Goal: Task Accomplishment & Management: Manage account settings

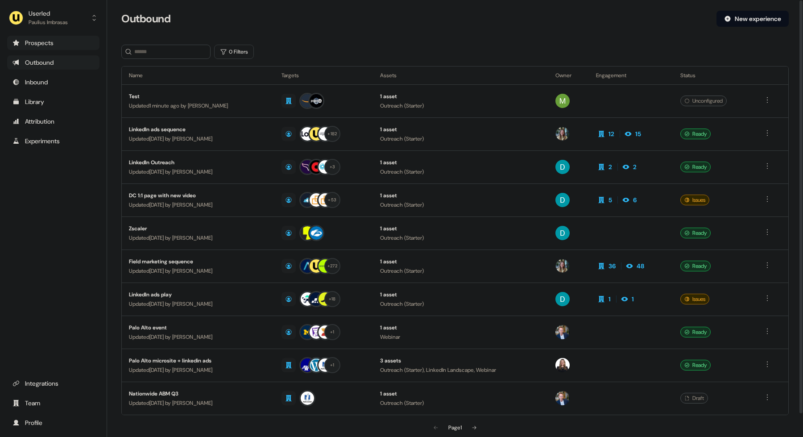
click at [63, 40] on div "Prospects" at bounding box center [53, 42] width 82 height 9
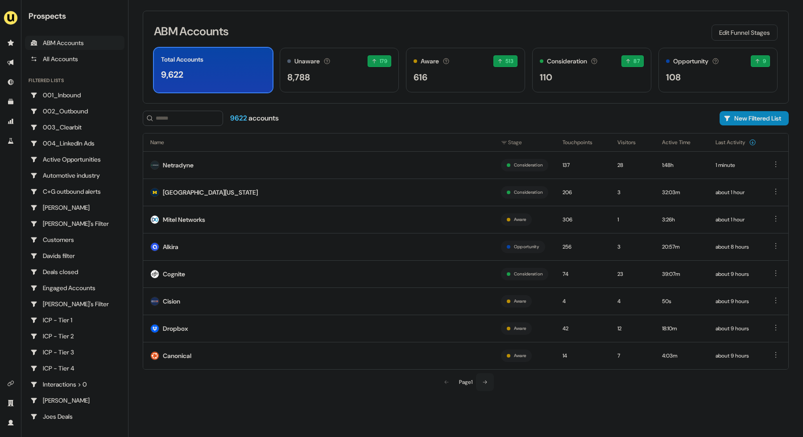
click at [489, 384] on button at bounding box center [485, 382] width 18 height 18
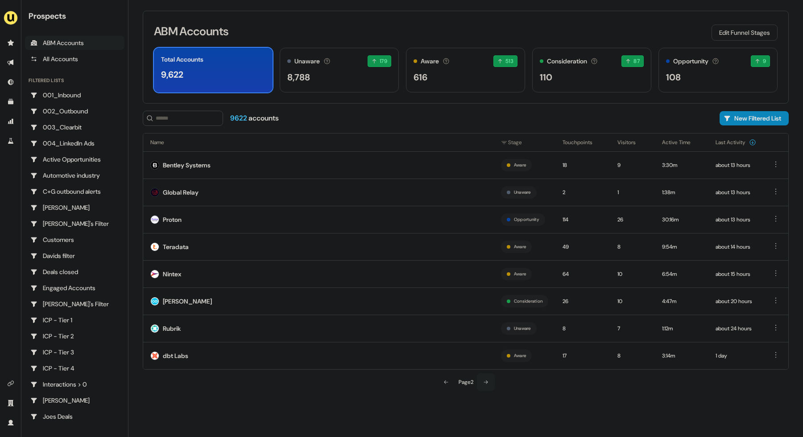
click at [489, 384] on icon at bounding box center [485, 381] width 5 height 5
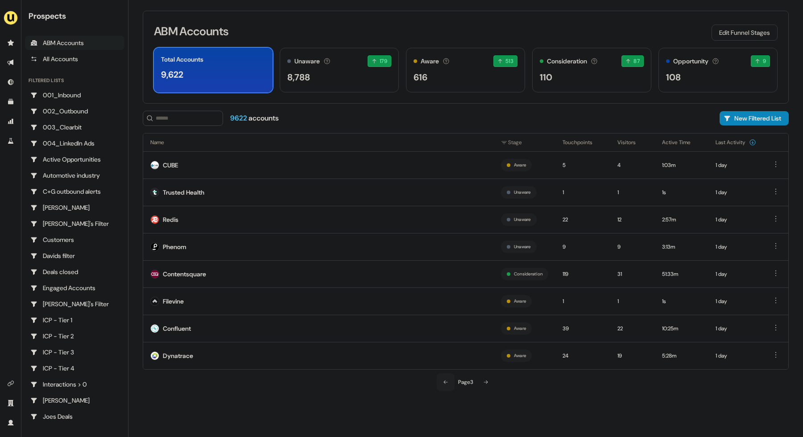
click at [451, 386] on button at bounding box center [446, 382] width 18 height 18
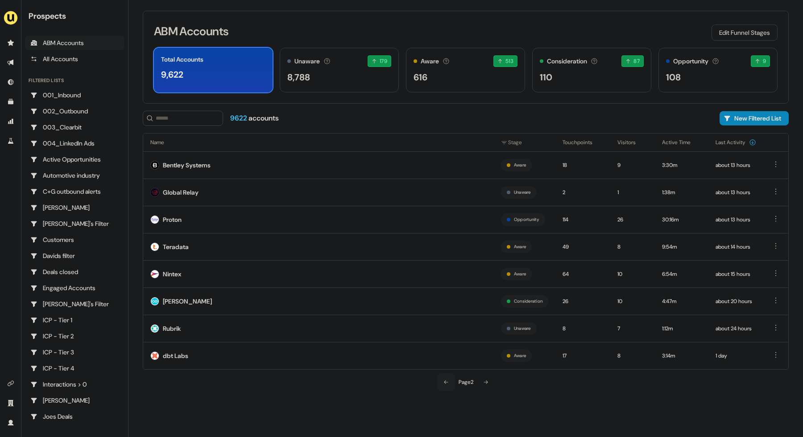
click at [450, 386] on button at bounding box center [446, 382] width 18 height 18
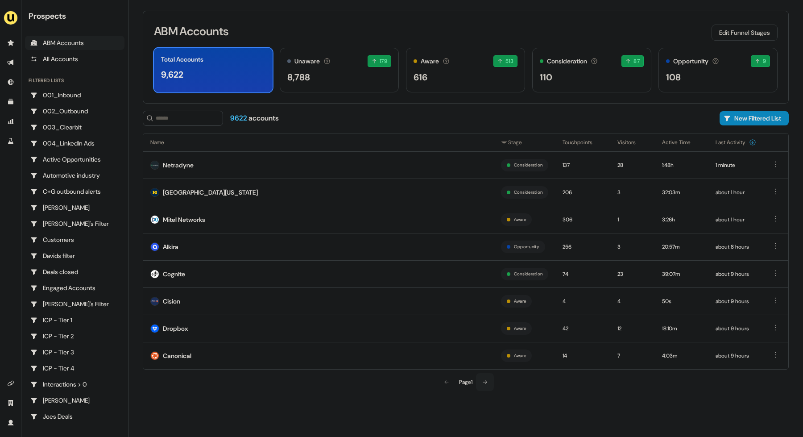
click at [490, 380] on button at bounding box center [485, 382] width 18 height 18
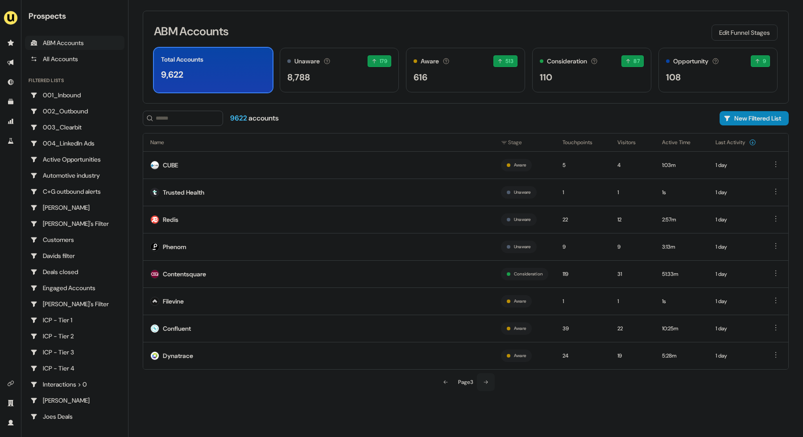
click at [490, 380] on button at bounding box center [486, 382] width 18 height 18
click at [439, 386] on button at bounding box center [446, 382] width 18 height 18
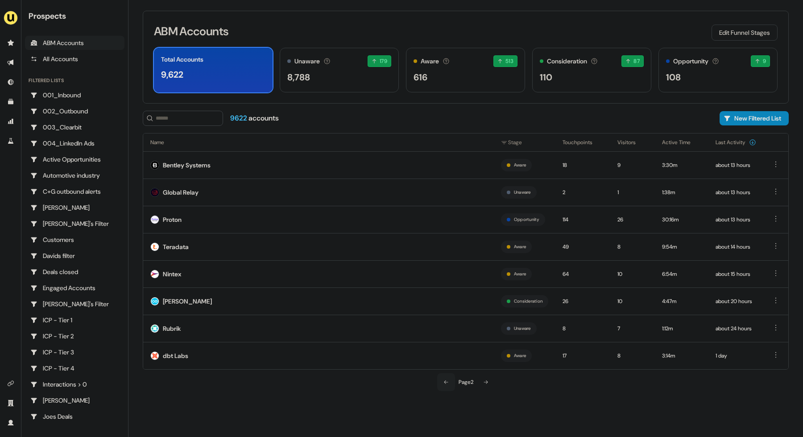
click at [439, 386] on button at bounding box center [446, 382] width 18 height 18
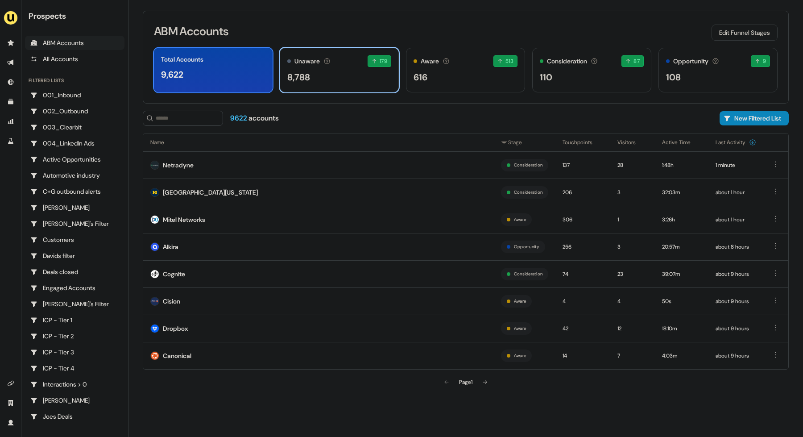
click at [351, 85] on div "Unaware The default stage all accounts start in. 179 179 accounts entered the U…" at bounding box center [339, 70] width 119 height 45
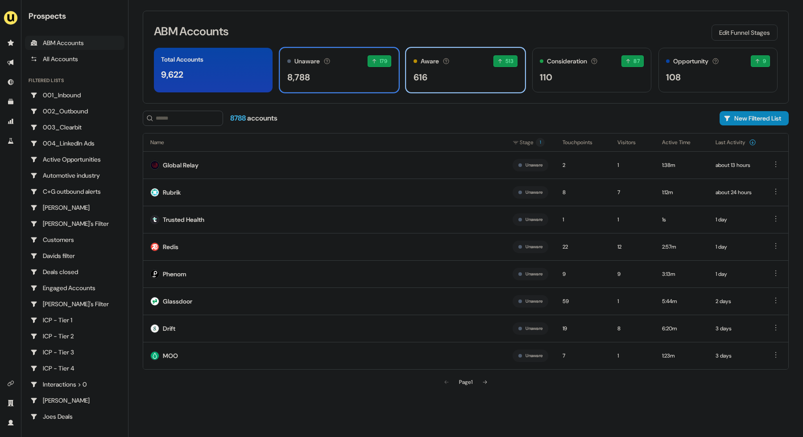
click at [489, 87] on div "Aware Accounts with 5+ minutes of usage or significant LinkedIn ad engagement! …" at bounding box center [465, 70] width 119 height 45
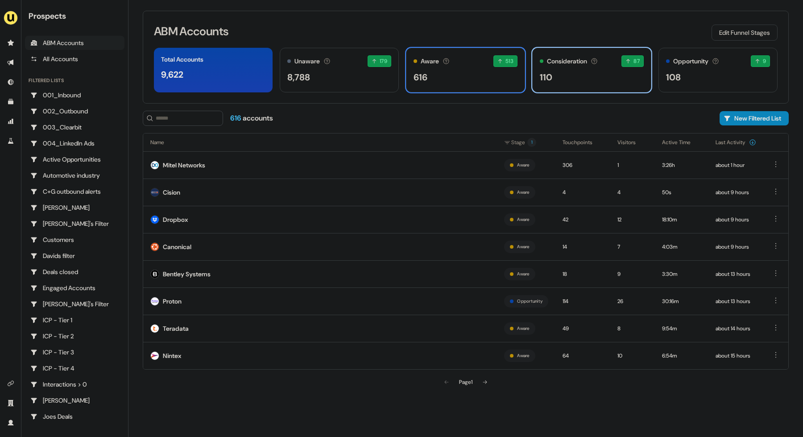
click at [567, 81] on div "110" at bounding box center [592, 77] width 104 height 13
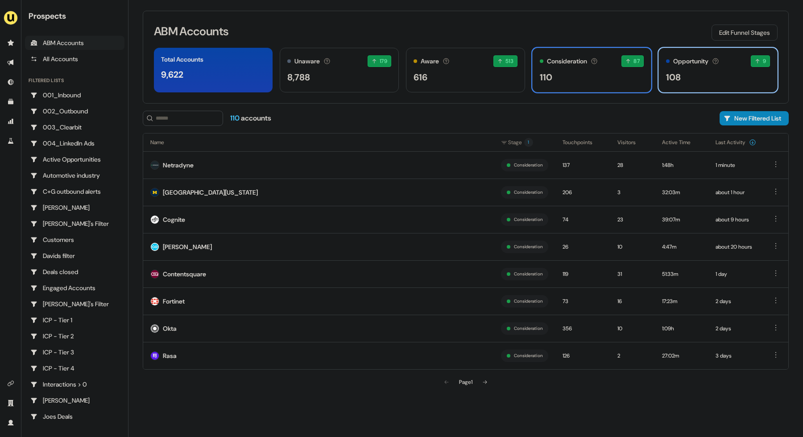
click at [689, 81] on div "108" at bounding box center [718, 77] width 104 height 13
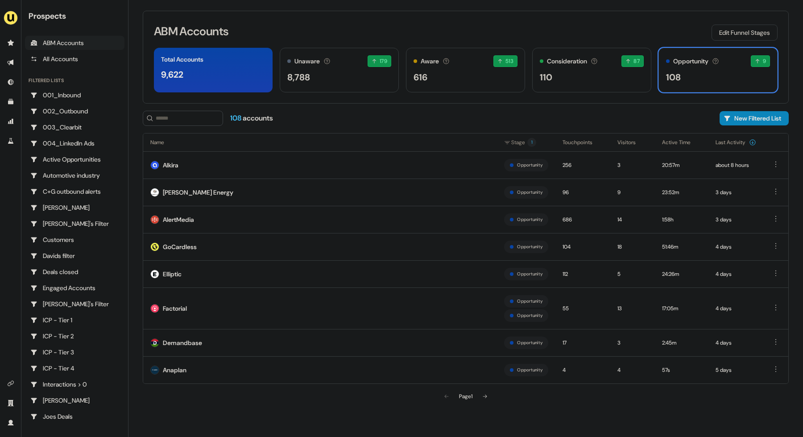
click at [399, 80] on div "Total Accounts 9,622 Unaware The default stage all accounts start in. 179 179 a…" at bounding box center [466, 70] width 624 height 45
click at [397, 82] on div "Unaware The default stage all accounts start in. 179 179 accounts entered the U…" at bounding box center [339, 70] width 119 height 45
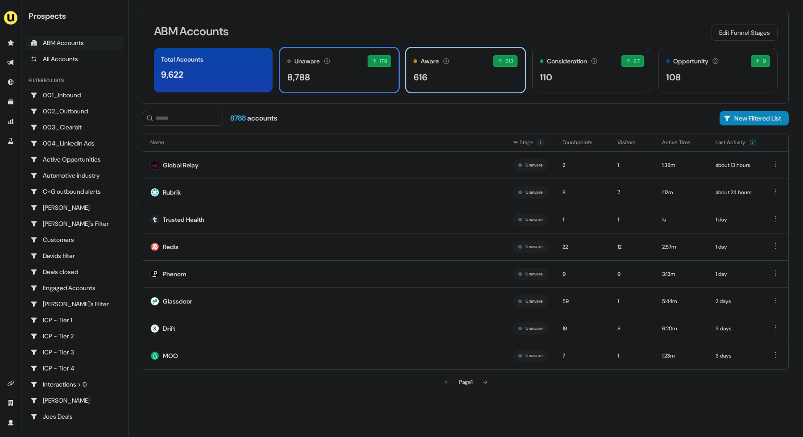
click at [443, 81] on div "616" at bounding box center [466, 77] width 104 height 13
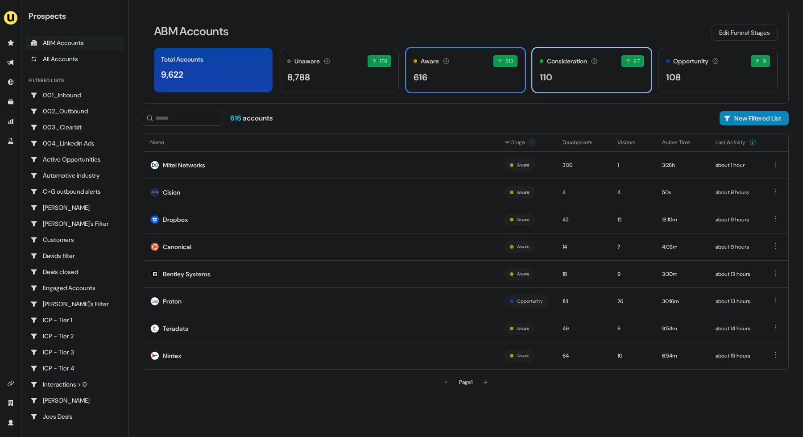
click at [544, 79] on div "110" at bounding box center [546, 77] width 12 height 13
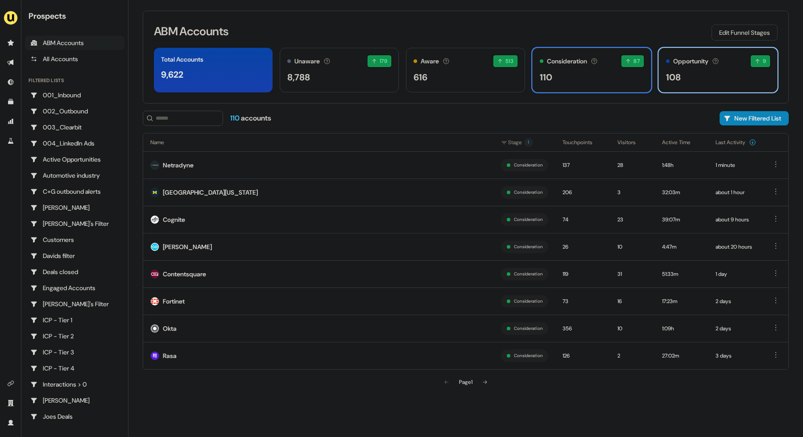
click at [686, 85] on div "Opportunity Accounts that have an opportunity which hasn't closed yet. 9 9 acco…" at bounding box center [718, 70] width 119 height 45
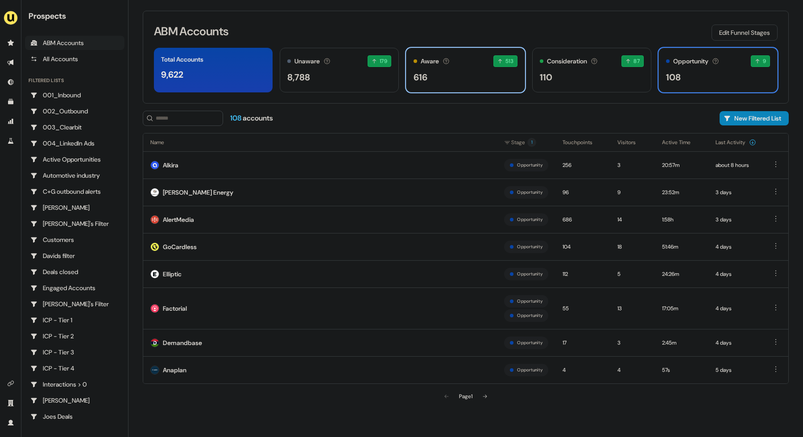
click at [451, 69] on div "Aware Accounts with 5+ minutes of usage or significant LinkedIn ad engagement! …" at bounding box center [465, 70] width 119 height 45
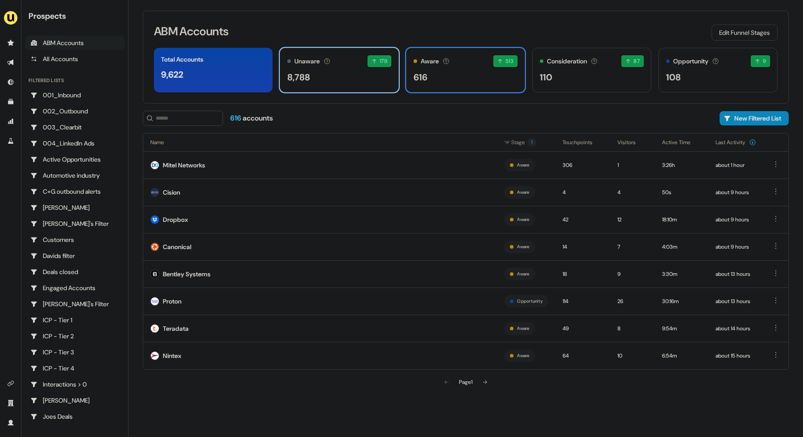
click at [336, 66] on div "Unaware The default stage all accounts start in. 179 179 accounts entered the U…" at bounding box center [339, 61] width 104 height 12
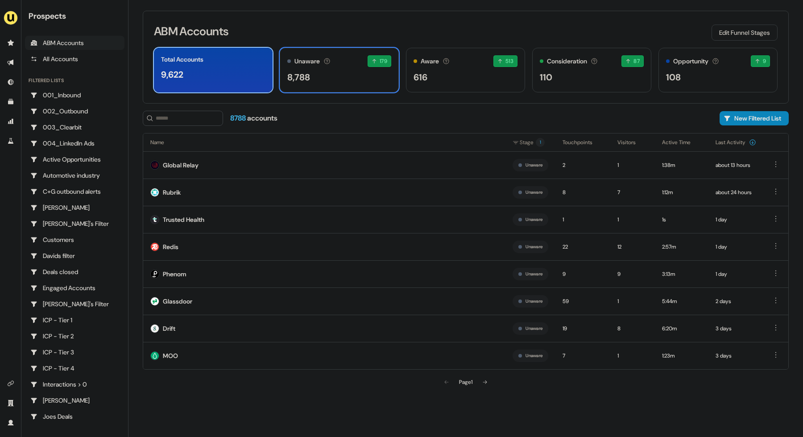
click at [241, 77] on div "9,622" at bounding box center [213, 74] width 104 height 13
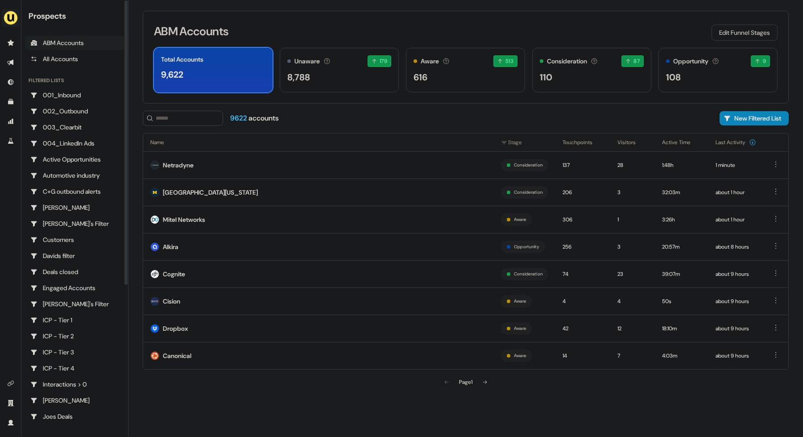
click at [16, 18] on img "side nav menu" at bounding box center [11, 18] width 14 height 14
click at [52, 43] on div "Impersonate (Admin)" at bounding box center [46, 42] width 85 height 16
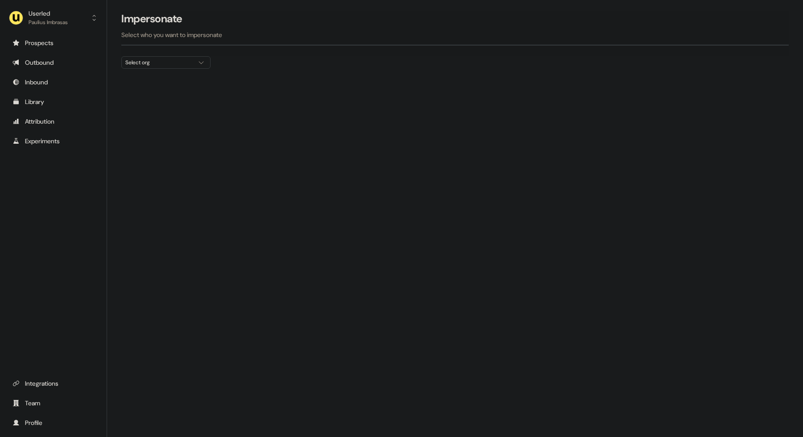
click at [158, 73] on div at bounding box center [455, 72] width 668 height 7
click at [158, 67] on button "Select org" at bounding box center [165, 62] width 89 height 12
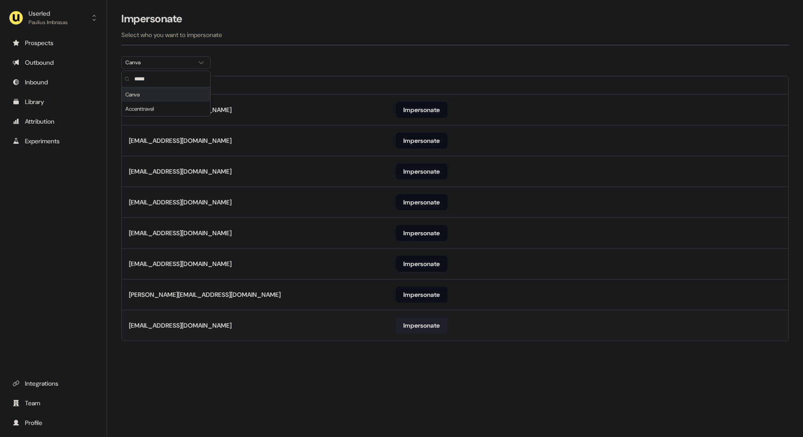
type input "*****"
click at [414, 325] on button "Impersonate" at bounding box center [422, 325] width 52 height 16
